Goal: Task Accomplishment & Management: Use online tool/utility

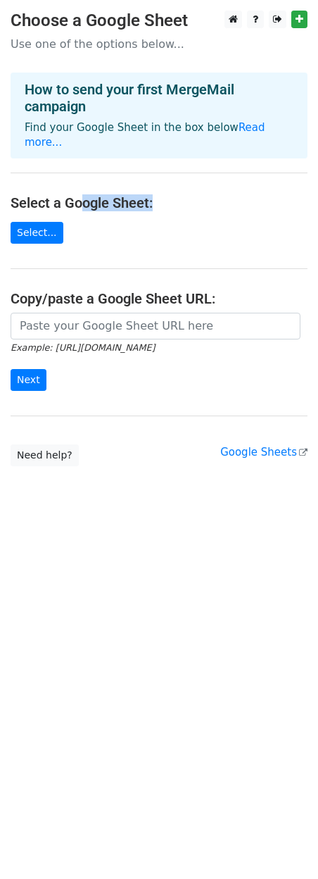
drag, startPoint x: 82, startPoint y: 187, endPoint x: 361, endPoint y: 193, distance: 279.1
click at [318, 193] on html "Choose a Google Sheet Use one of the options below... How to send your first Me…" at bounding box center [159, 439] width 318 height 879
click at [82, 233] on main "Choose a Google Sheet Use one of the options below... How to send your first Me…" at bounding box center [159, 239] width 318 height 456
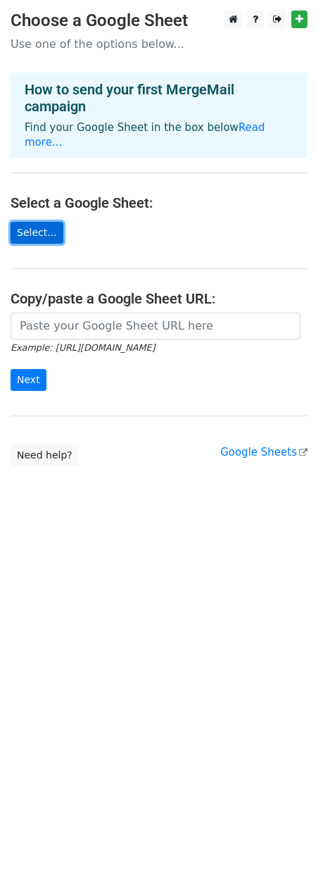
click at [49, 222] on link "Select..." at bounding box center [37, 233] width 53 height 22
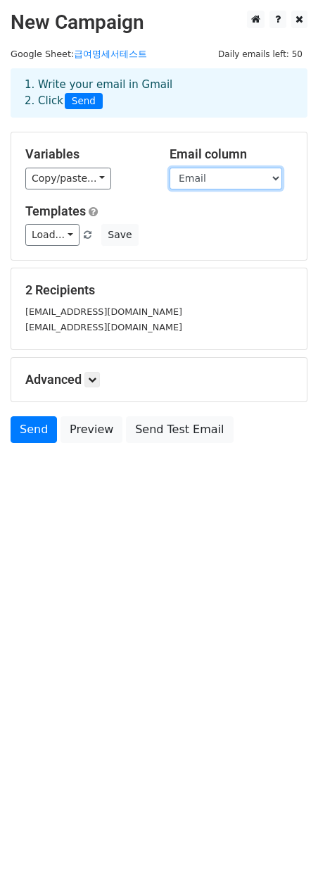
click at [222, 178] on select "Name Email File" at bounding box center [226, 179] width 113 height 22
drag, startPoint x: 222, startPoint y: 178, endPoint x: 212, endPoint y: 177, distance: 9.9
click at [222, 178] on select "Name Email File" at bounding box center [226, 179] width 113 height 22
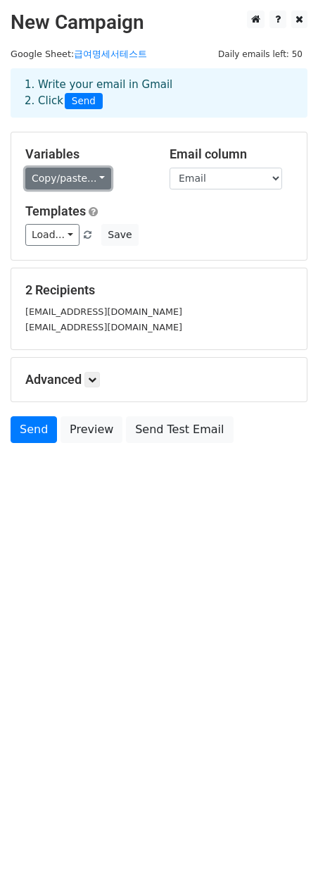
click at [59, 178] on link "Copy/paste..." at bounding box center [68, 179] width 86 height 22
click at [49, 175] on link "Copy/paste..." at bounding box center [68, 179] width 86 height 22
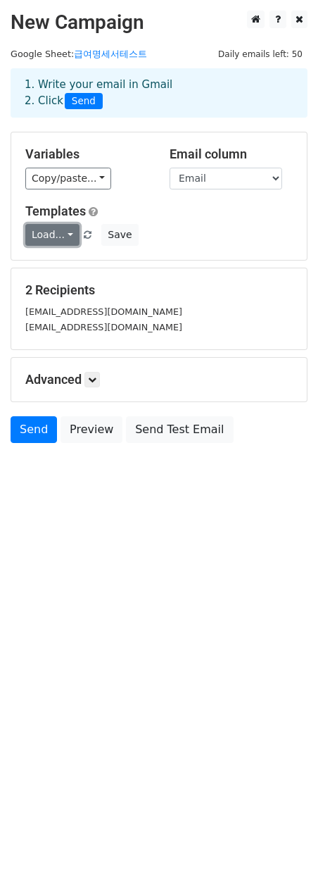
click at [57, 233] on link "Load..." at bounding box center [52, 235] width 54 height 22
click at [95, 376] on icon at bounding box center [92, 379] width 8 height 8
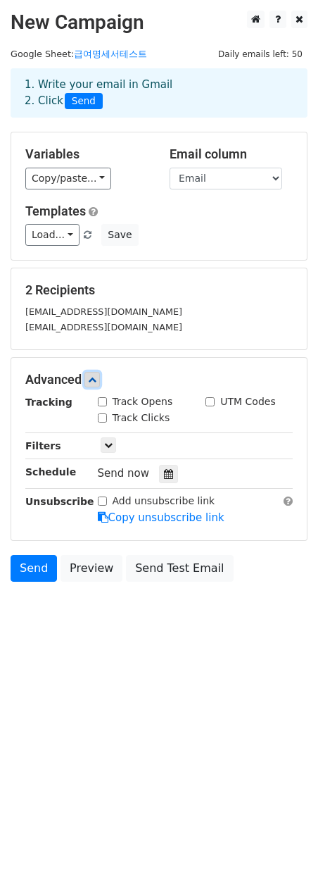
click at [94, 376] on icon at bounding box center [92, 379] width 8 height 8
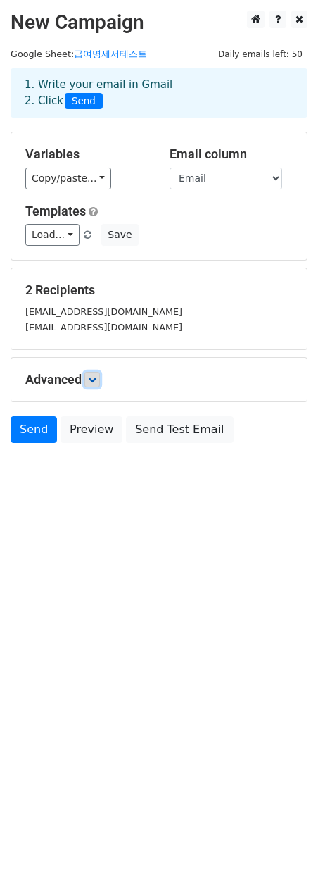
click at [95, 378] on icon at bounding box center [92, 379] width 8 height 8
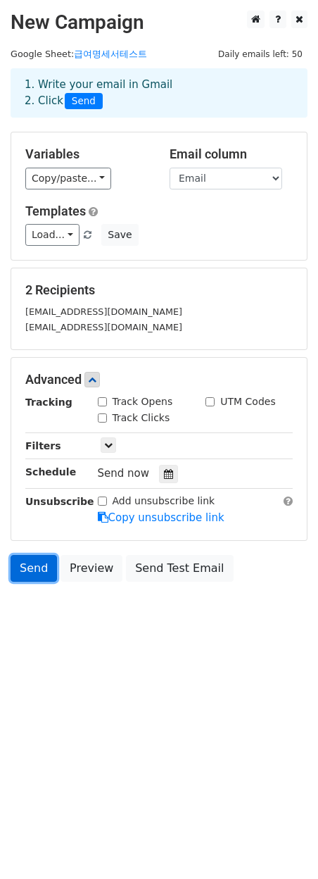
click at [32, 569] on link "Send" at bounding box center [34, 568] width 46 height 27
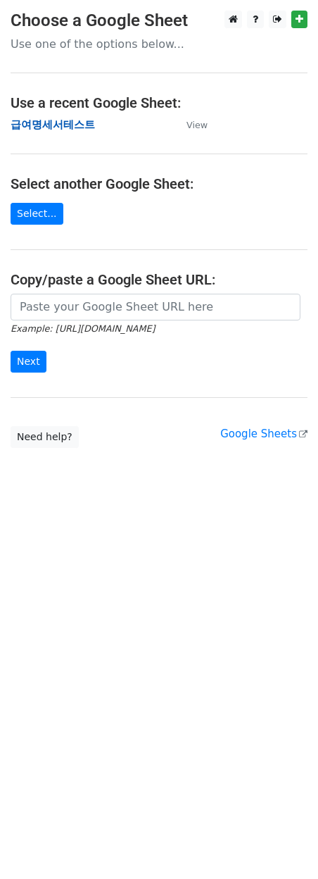
click at [77, 120] on strong "급여명세서테스트" at bounding box center [53, 124] width 85 height 13
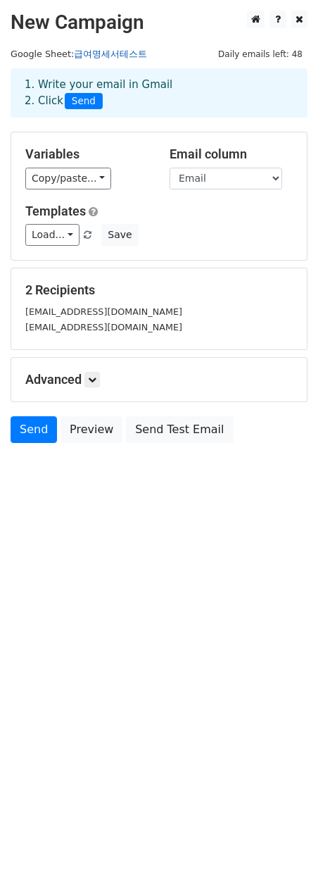
click at [110, 52] on link "급여명세서테스트" at bounding box center [110, 54] width 73 height 11
click at [98, 179] on link "Copy/paste..." at bounding box center [68, 179] width 86 height 22
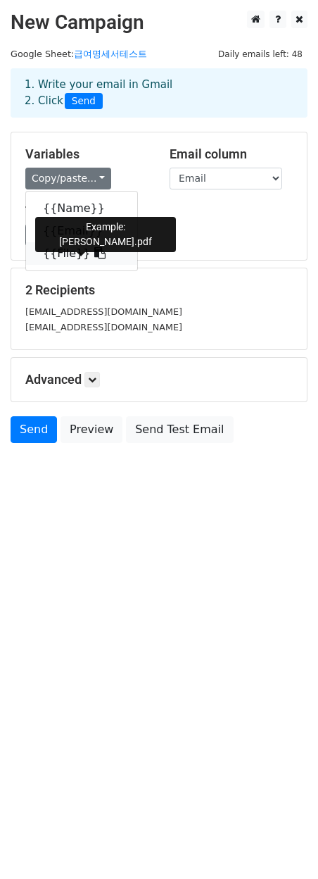
click at [93, 254] on link "{{File}}" at bounding box center [81, 253] width 111 height 23
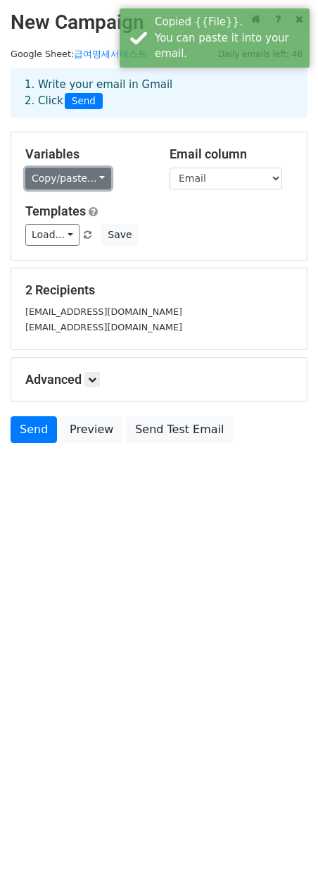
click at [80, 188] on link "Copy/paste..." at bounding box center [68, 179] width 86 height 22
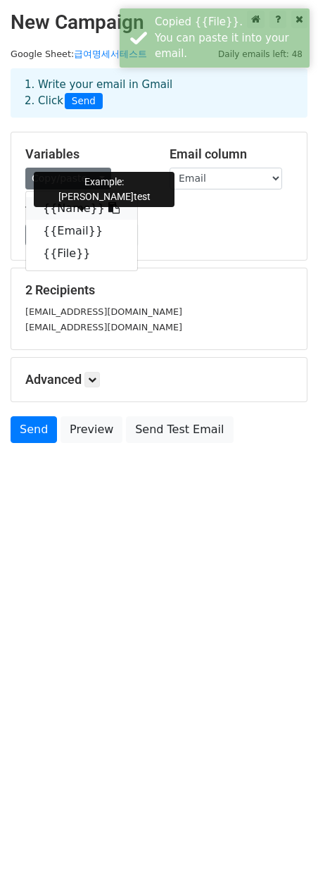
click at [70, 203] on link "{{Name}}" at bounding box center [81, 208] width 111 height 23
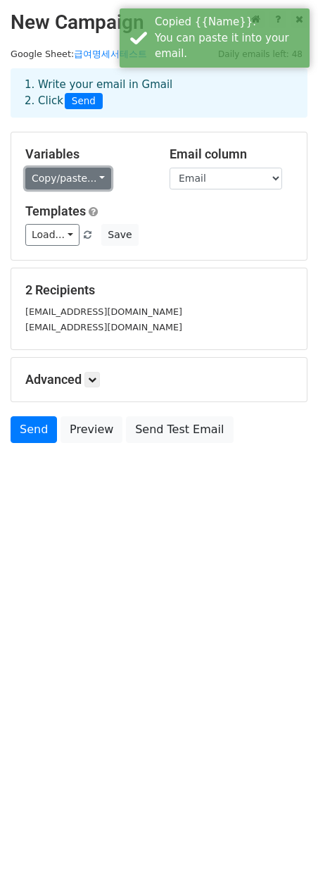
click at [69, 180] on link "Copy/paste..." at bounding box center [68, 179] width 86 height 22
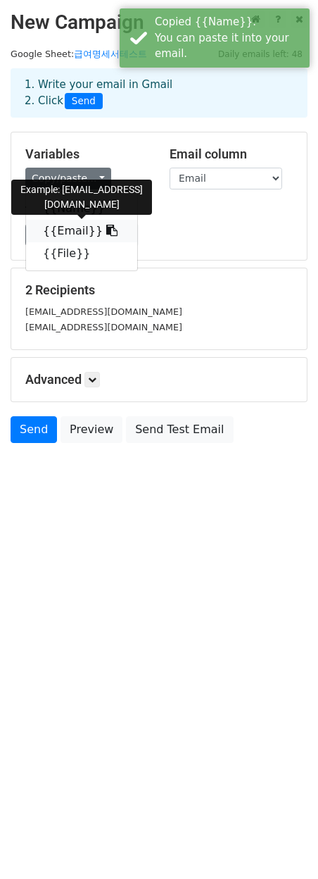
click at [72, 229] on link "{{Email}}" at bounding box center [81, 231] width 111 height 23
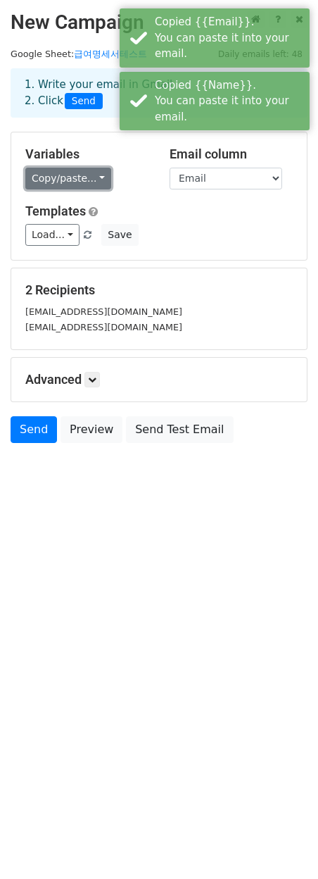
click at [70, 184] on link "Copy/paste..." at bounding box center [68, 179] width 86 height 22
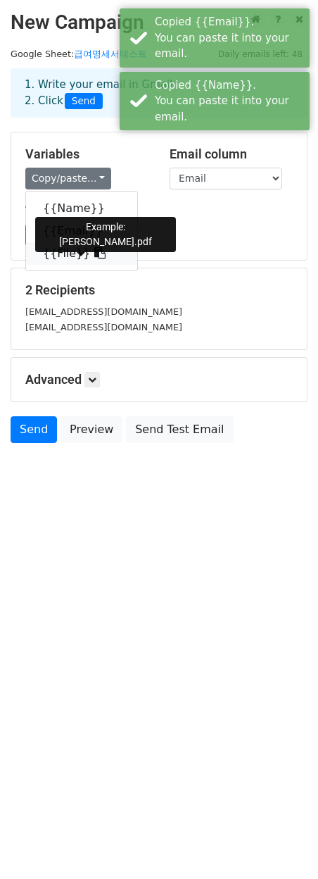
click at [66, 252] on link "{{File}}" at bounding box center [81, 253] width 111 height 23
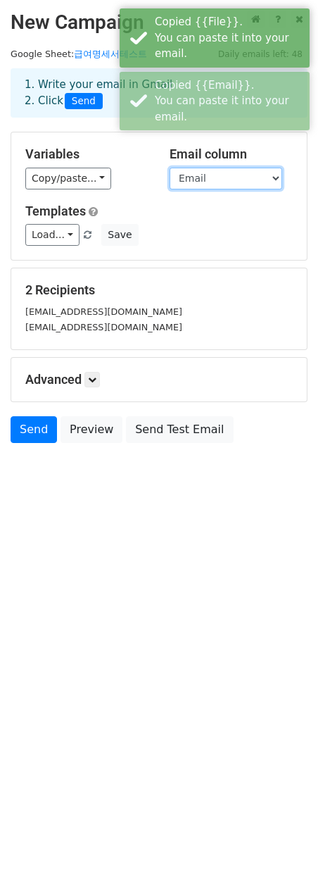
click at [213, 172] on select "Name Email File" at bounding box center [226, 179] width 113 height 22
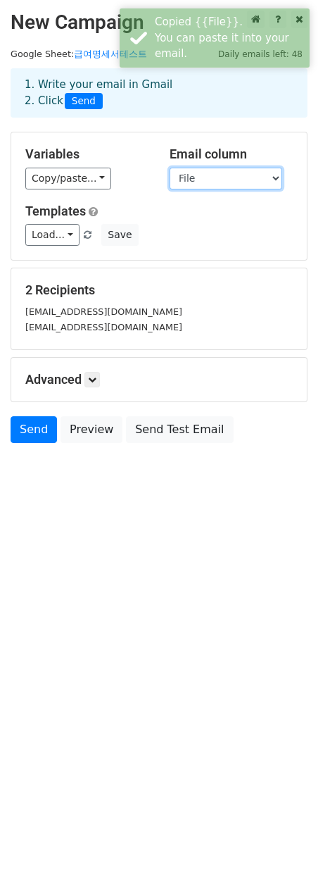
click at [170, 168] on select "Name Email File" at bounding box center [226, 179] width 113 height 22
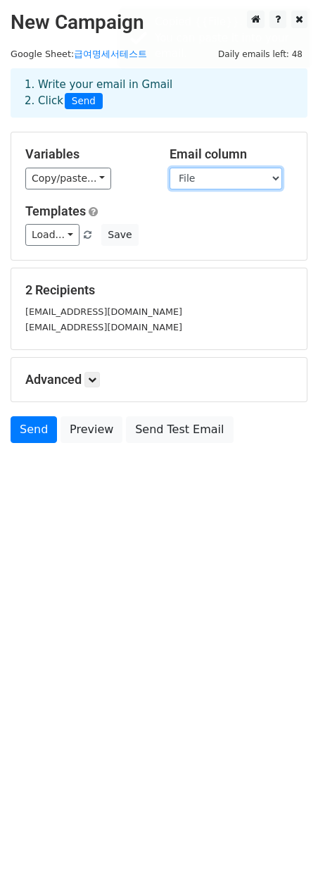
click at [201, 185] on select "Name Email File" at bounding box center [226, 179] width 113 height 22
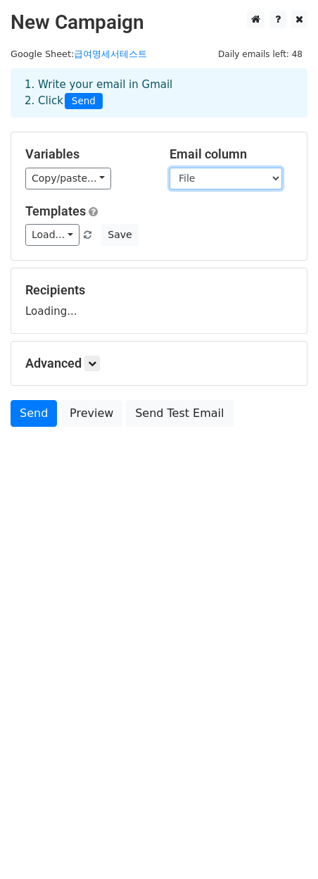
click at [170, 168] on select "Name Email File" at bounding box center [226, 179] width 113 height 22
click at [201, 166] on div "Email column Name Email File" at bounding box center [231, 168] width 144 height 43
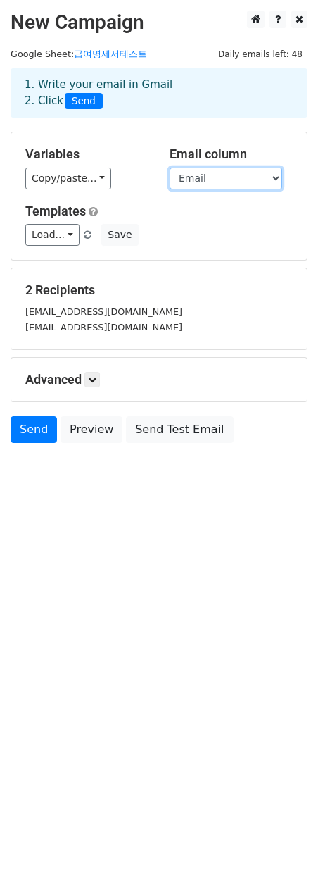
click at [227, 170] on select "Name Email File" at bounding box center [226, 179] width 113 height 22
select select "File"
click at [170, 168] on select "Name Email File" at bounding box center [226, 179] width 113 height 22
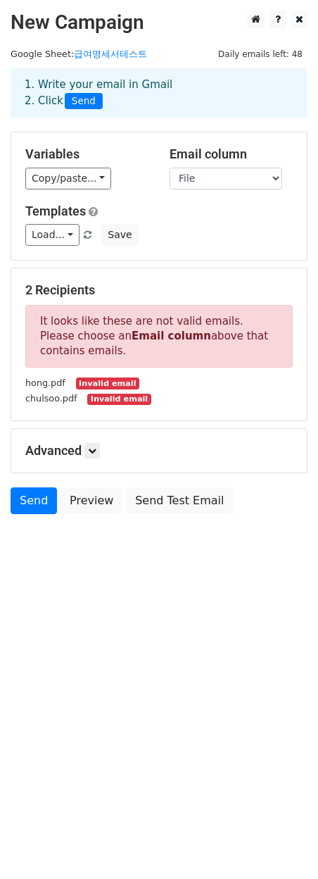
click at [111, 378] on small "Invalid email" at bounding box center [107, 384] width 63 height 12
click at [93, 450] on icon at bounding box center [92, 451] width 8 height 8
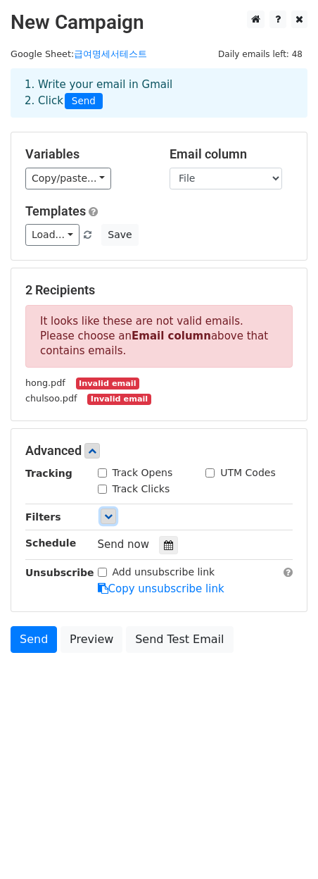
click at [115, 519] on link at bounding box center [108, 516] width 15 height 15
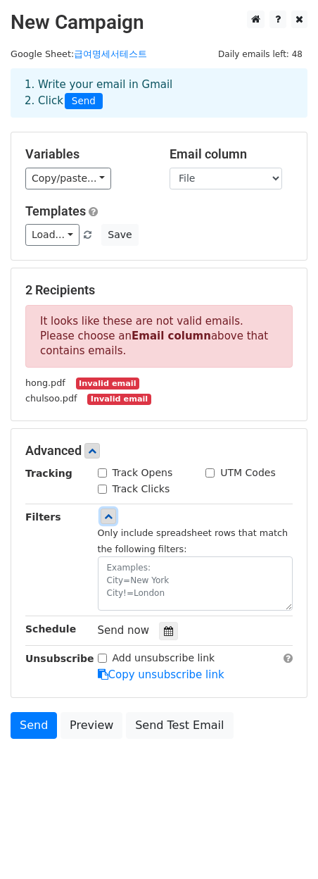
click at [108, 516] on icon at bounding box center [108, 516] width 8 height 8
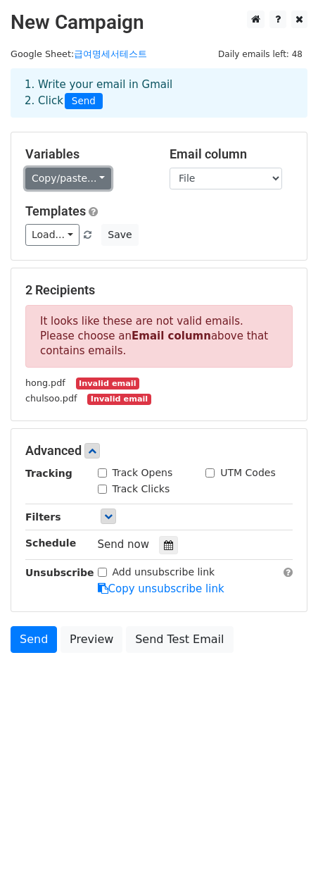
click at [64, 184] on link "Copy/paste..." at bounding box center [68, 179] width 86 height 22
click at [66, 185] on link "Copy/paste..." at bounding box center [68, 179] width 86 height 22
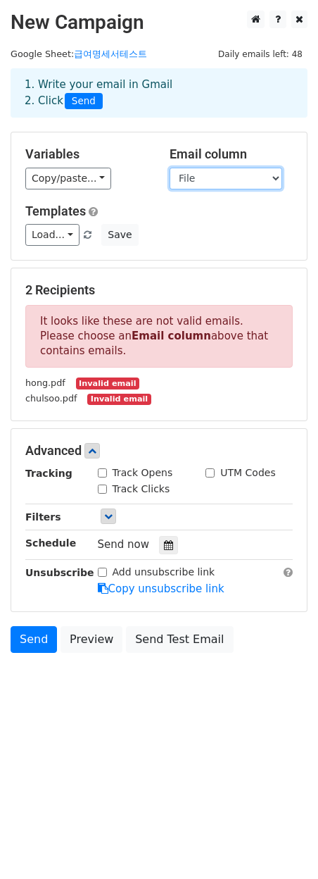
click at [254, 181] on select "Name Email File" at bounding box center [226, 179] width 113 height 22
click at [23, 234] on div "Load... No templates saved Save" at bounding box center [159, 235] width 289 height 22
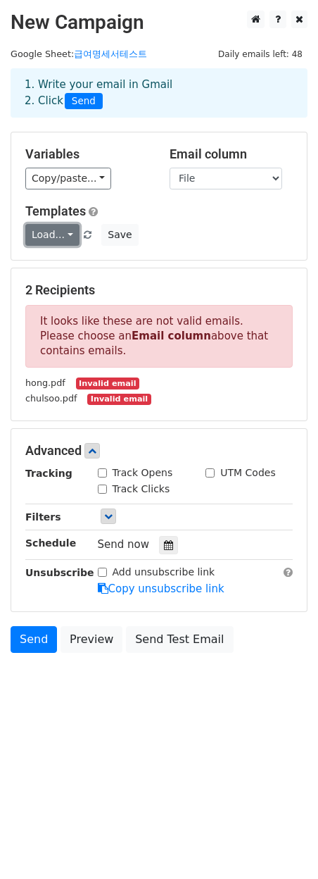
click at [36, 236] on link "Load..." at bounding box center [52, 235] width 54 height 22
click at [56, 268] on h6 "No templates saved" at bounding box center [92, 267] width 132 height 23
click at [160, 237] on div "Load... No templates saved Save" at bounding box center [159, 235] width 289 height 22
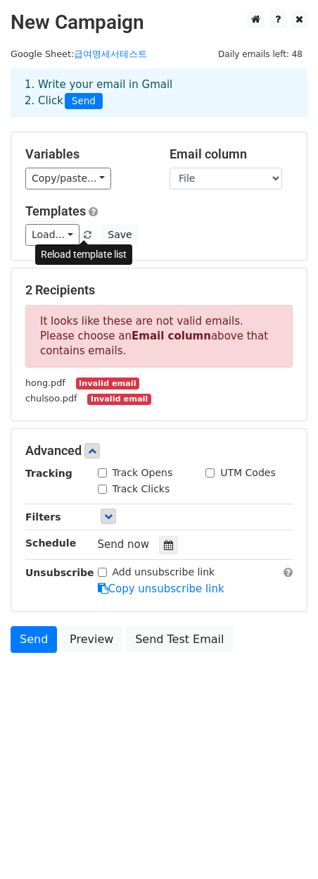
click at [86, 235] on span at bounding box center [88, 235] width 8 height 9
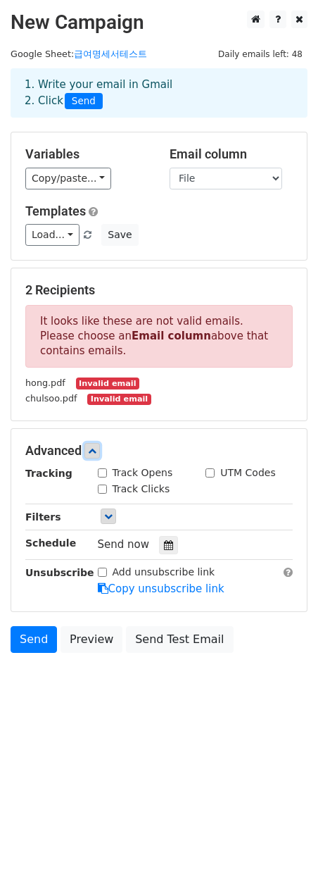
click at [90, 452] on link at bounding box center [92, 450] width 15 height 15
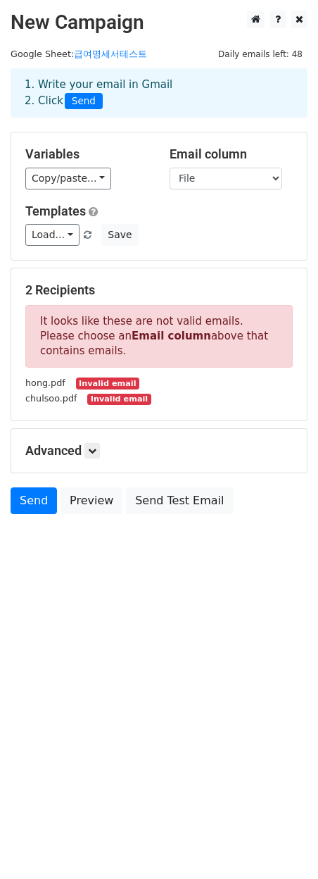
click at [113, 383] on small "Invalid email" at bounding box center [107, 384] width 63 height 12
click at [249, 185] on select "Name Email File" at bounding box center [226, 179] width 113 height 22
click at [170, 168] on select "Name Email File" at bounding box center [226, 179] width 113 height 22
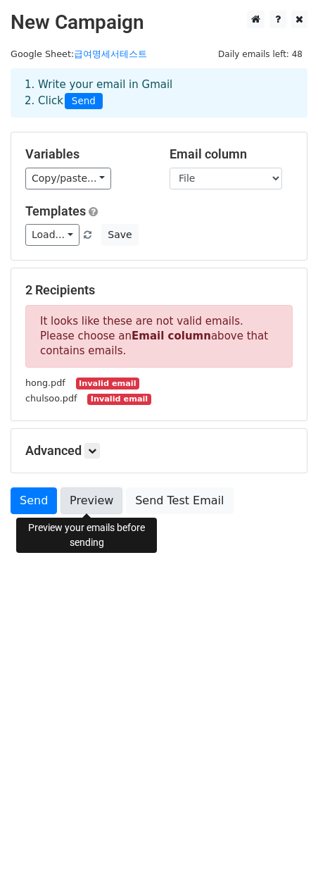
click at [104, 507] on link "Preview" at bounding box center [92, 501] width 62 height 27
click at [173, 638] on html "New Campaign Daily emails left: 48 Google Sheet: 급여명세서테스트 1. Write your email i…" at bounding box center [159, 439] width 318 height 879
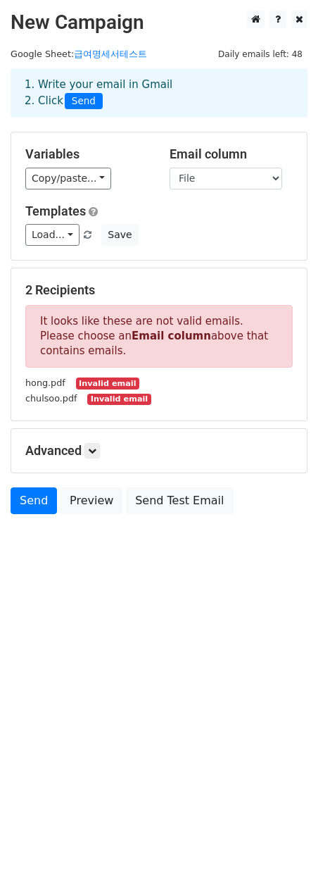
click at [105, 377] on div "hong.pdf Invalid email" at bounding box center [159, 383] width 289 height 16
drag, startPoint x: 30, startPoint y: 289, endPoint x: 99, endPoint y: 289, distance: 69.7
click at [99, 289] on h5 "2 Recipients" at bounding box center [159, 290] width 268 height 15
click at [100, 289] on h5 "2 Recipients" at bounding box center [159, 290] width 268 height 15
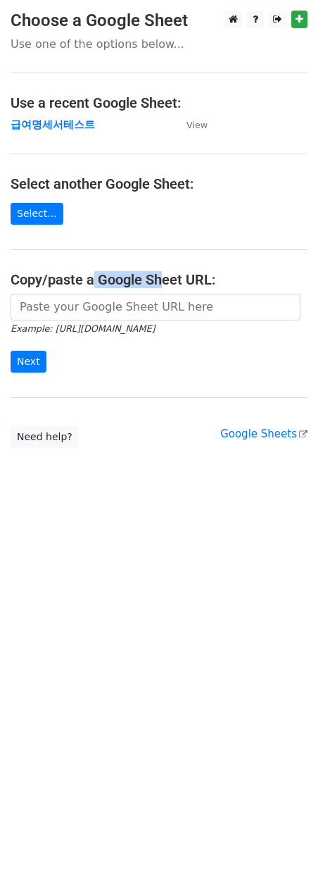
drag, startPoint x: 164, startPoint y: 283, endPoint x: 92, endPoint y: 283, distance: 72.6
click at [92, 283] on h4 "Copy/paste a Google Sheet URL:" at bounding box center [159, 279] width 297 height 17
click at [131, 397] on hr at bounding box center [159, 397] width 297 height 1
click at [42, 114] on main "Choose a Google Sheet Use one of the options below... Use a recent Google Sheet…" at bounding box center [159, 229] width 318 height 437
click at [46, 125] on strong "급여명세서테스트" at bounding box center [53, 124] width 85 height 13
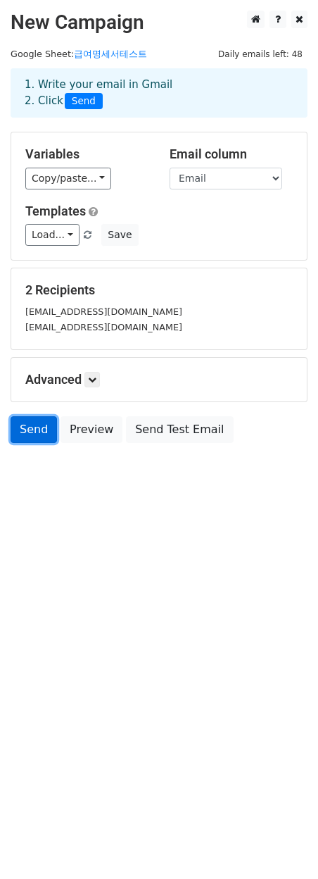
click at [32, 430] on link "Send" at bounding box center [34, 429] width 46 height 27
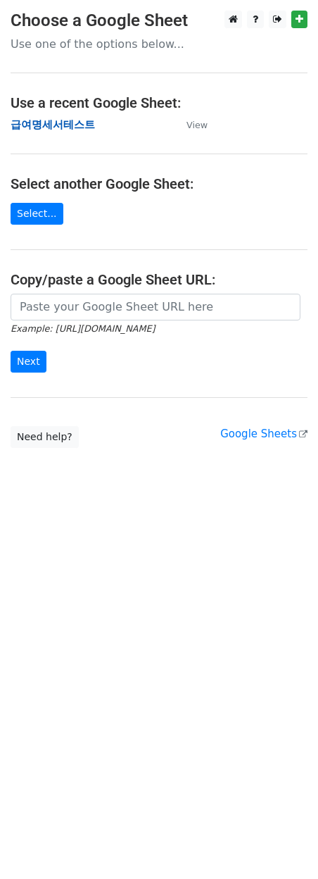
click at [58, 127] on strong "급여명세서테스트" at bounding box center [53, 124] width 85 height 13
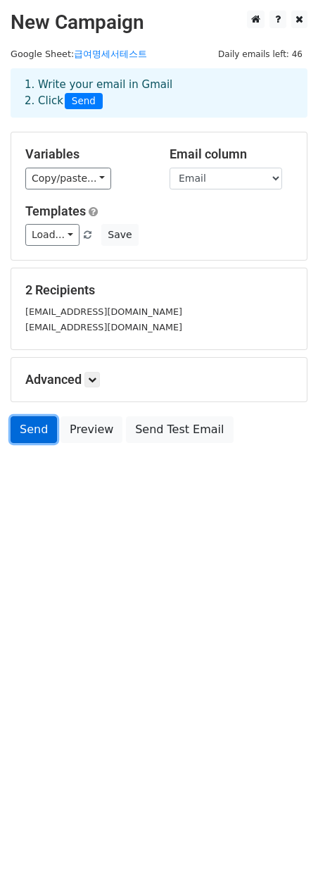
click at [29, 423] on link "Send" at bounding box center [34, 429] width 46 height 27
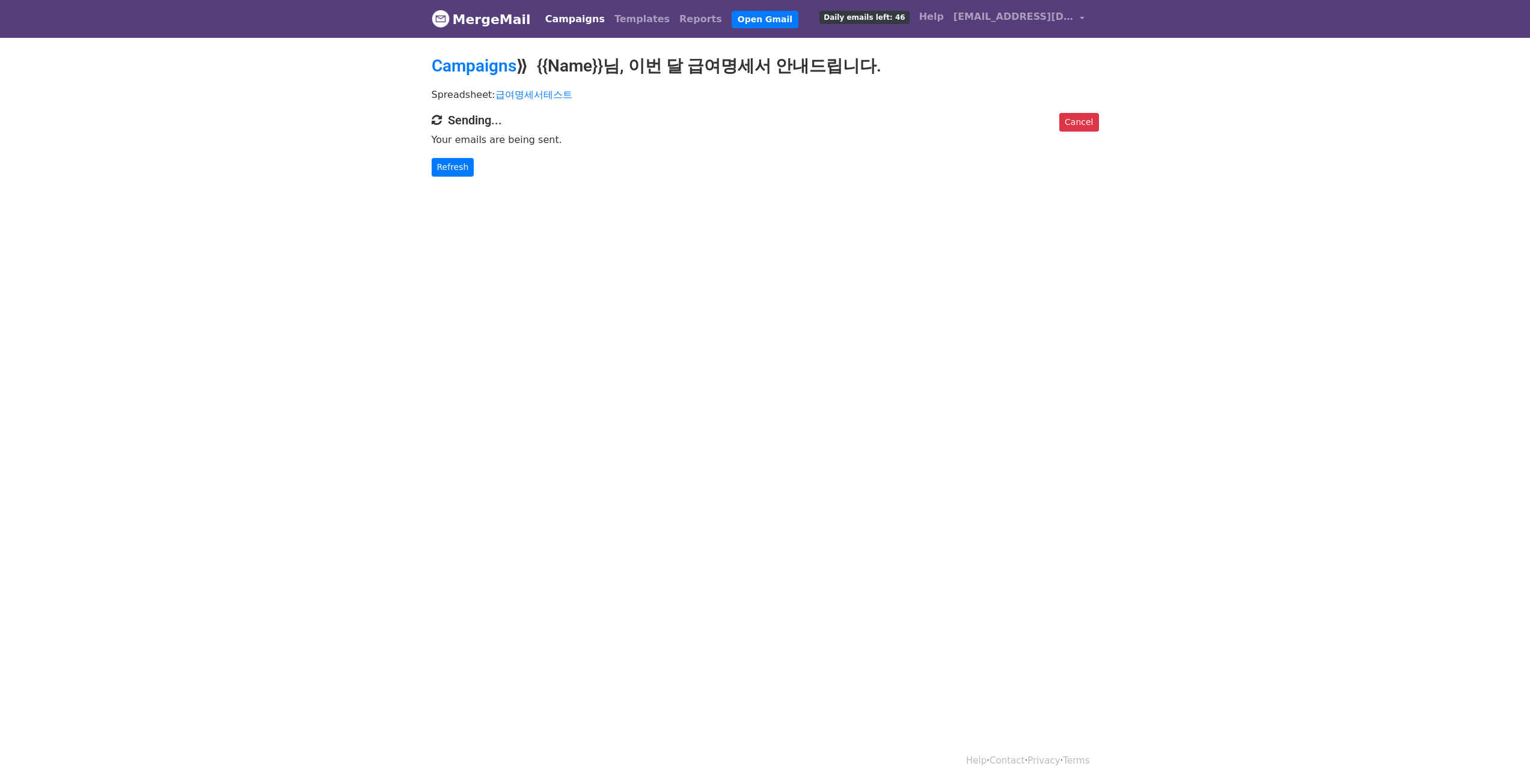
click at [906, 16] on span "Daily emails left: 46" at bounding box center [864, 17] width 90 height 13
